Goal: Book appointment/travel/reservation

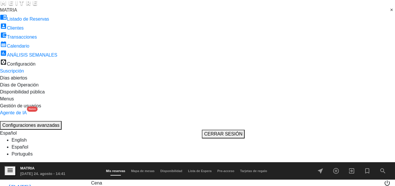
scroll to position [26, 0]
click at [83, 182] on icon "arrow_drop_down" at bounding box center [86, 185] width 7 height 7
click at [41, 181] on input "sáb. 30 ago." at bounding box center [64, 186] width 56 height 10
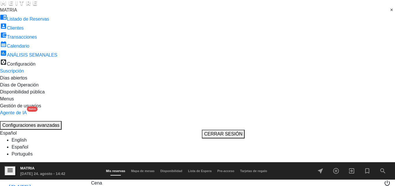
click at [92, 180] on span "Cena" at bounding box center [96, 182] width 11 height 5
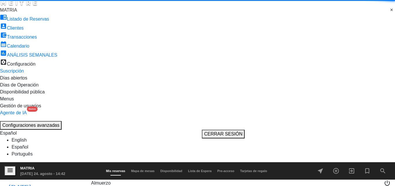
scroll to position [0, 0]
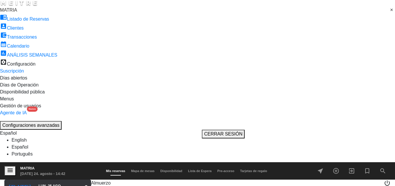
click at [41, 181] on input "lun. 25 ago." at bounding box center [64, 186] width 56 height 10
type input "[DATE]"
click at [88, 162] on div "menu MATRIA [DATE] 24. agosto - 14:42 Mis reservas Mapa de mesas Disponibilidad…" at bounding box center [197, 170] width 395 height 17
click at [91, 180] on span "Almuerzo" at bounding box center [101, 182] width 20 height 5
